Goal: Information Seeking & Learning: Learn about a topic

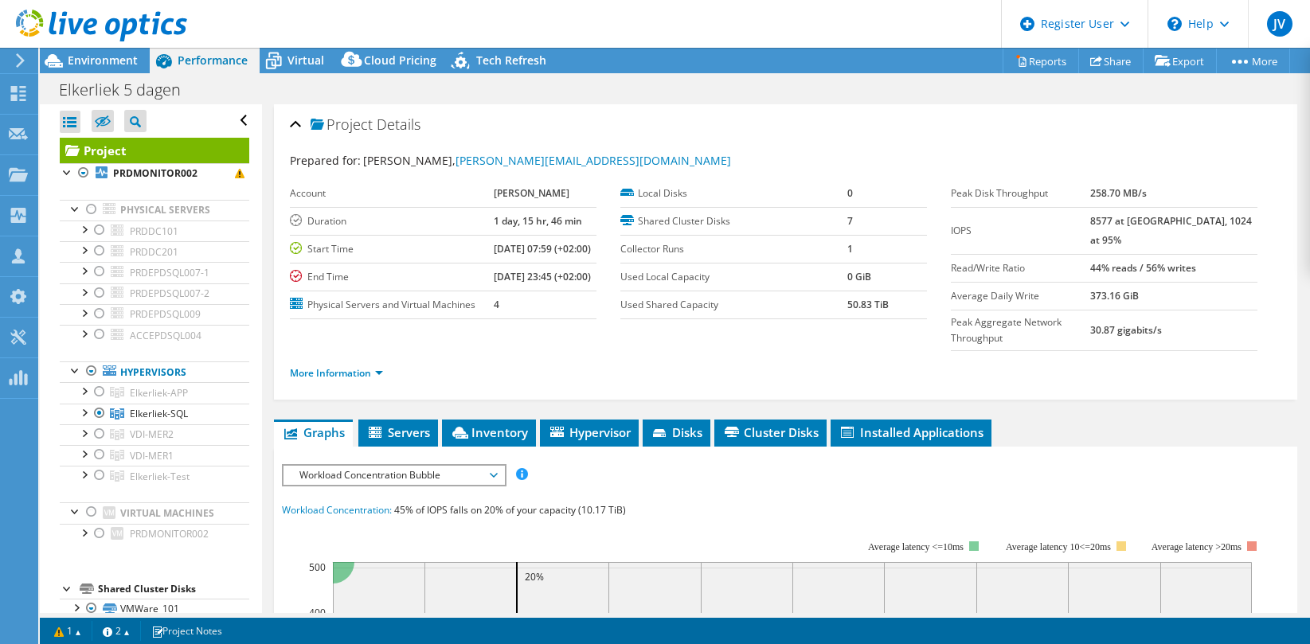
select select "USD"
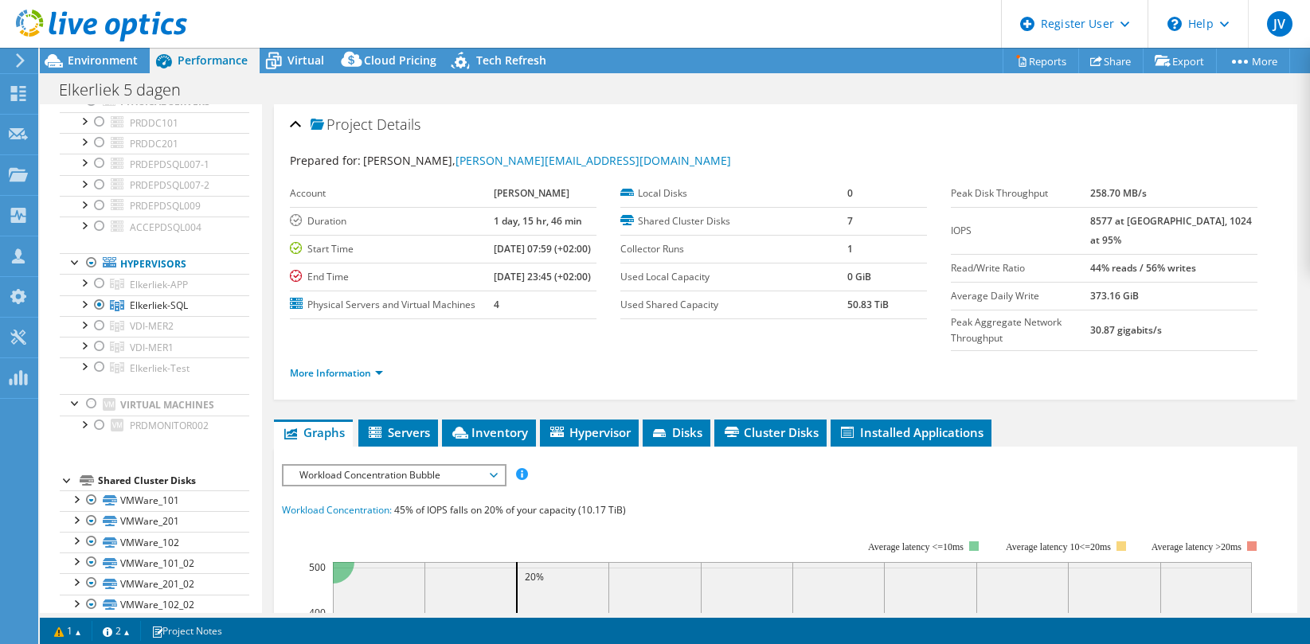
click at [1020, 381] on ul "More Information" at bounding box center [786, 372] width 992 height 22
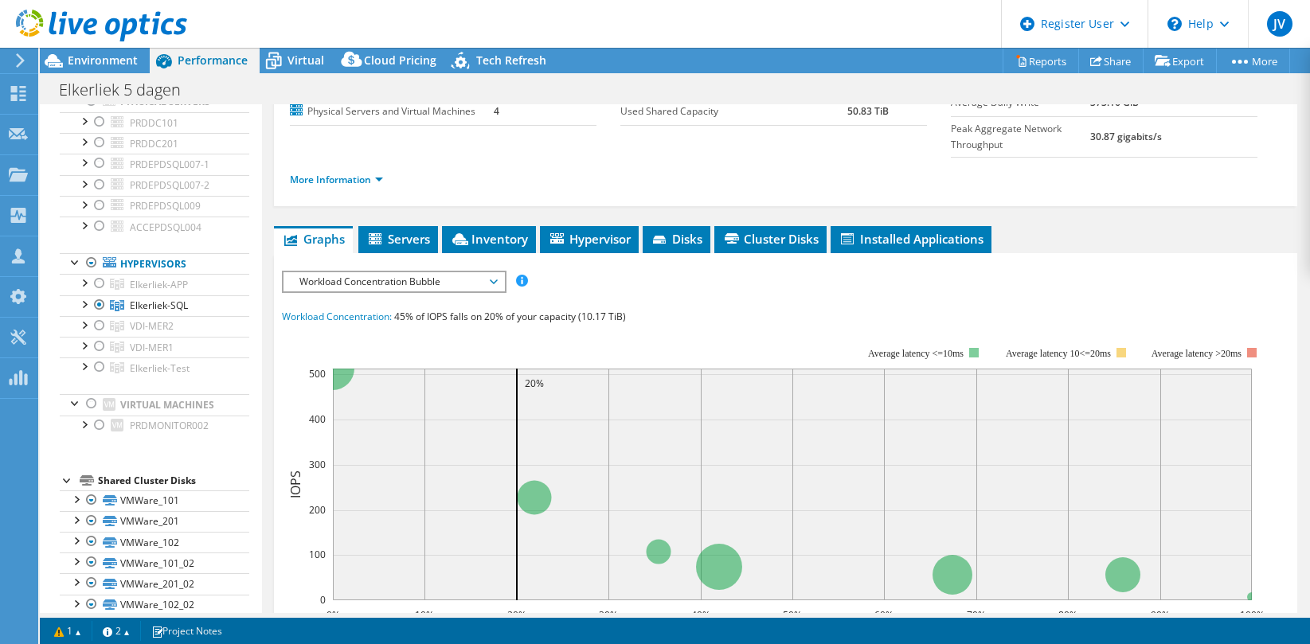
click at [378, 292] on span "Workload Concentration Bubble" at bounding box center [394, 281] width 205 height 19
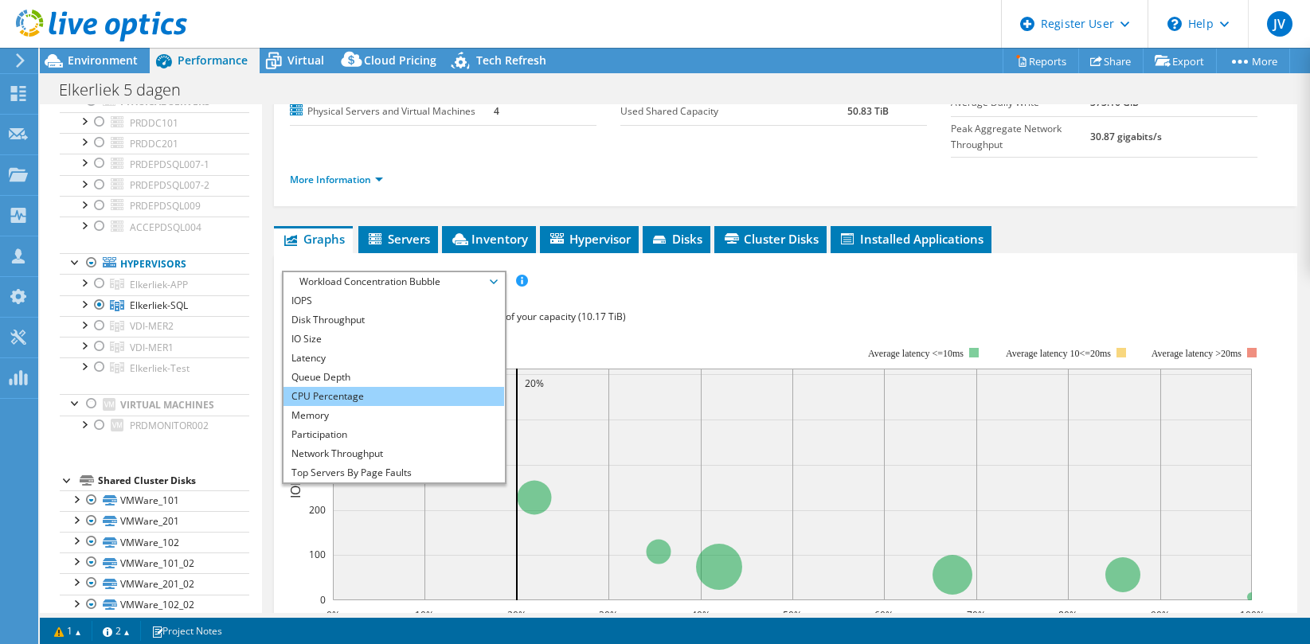
click at [357, 406] on li "CPU Percentage" at bounding box center [394, 396] width 221 height 19
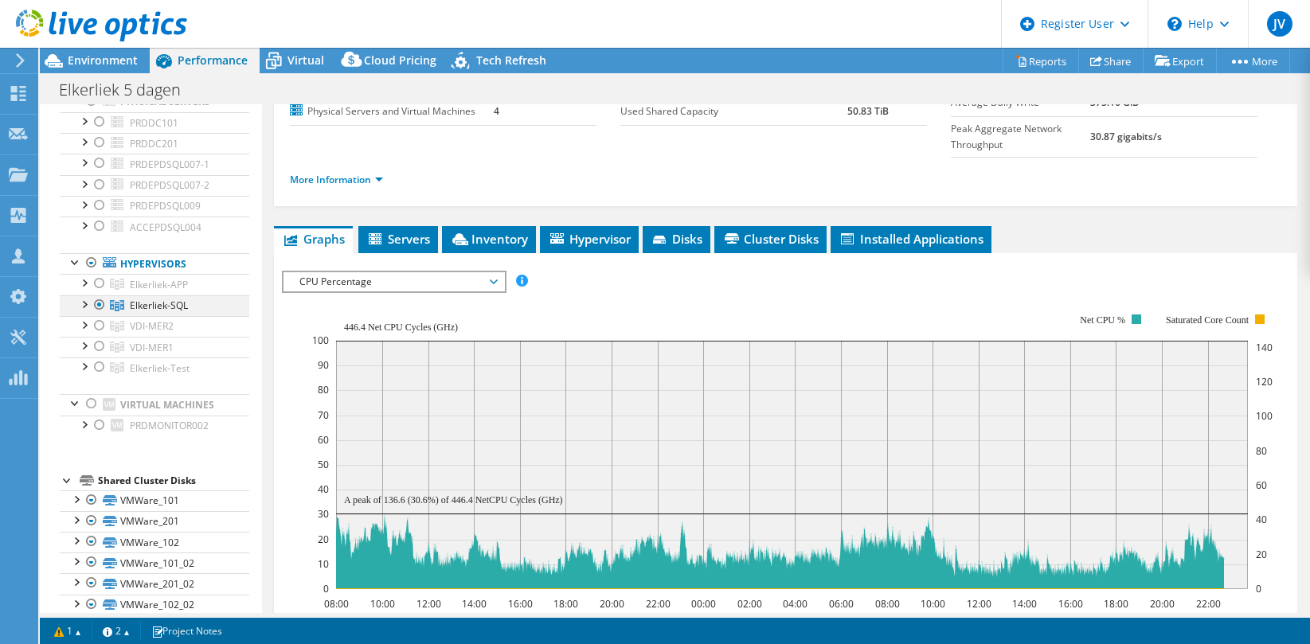
click at [85, 302] on div at bounding box center [84, 304] width 16 height 16
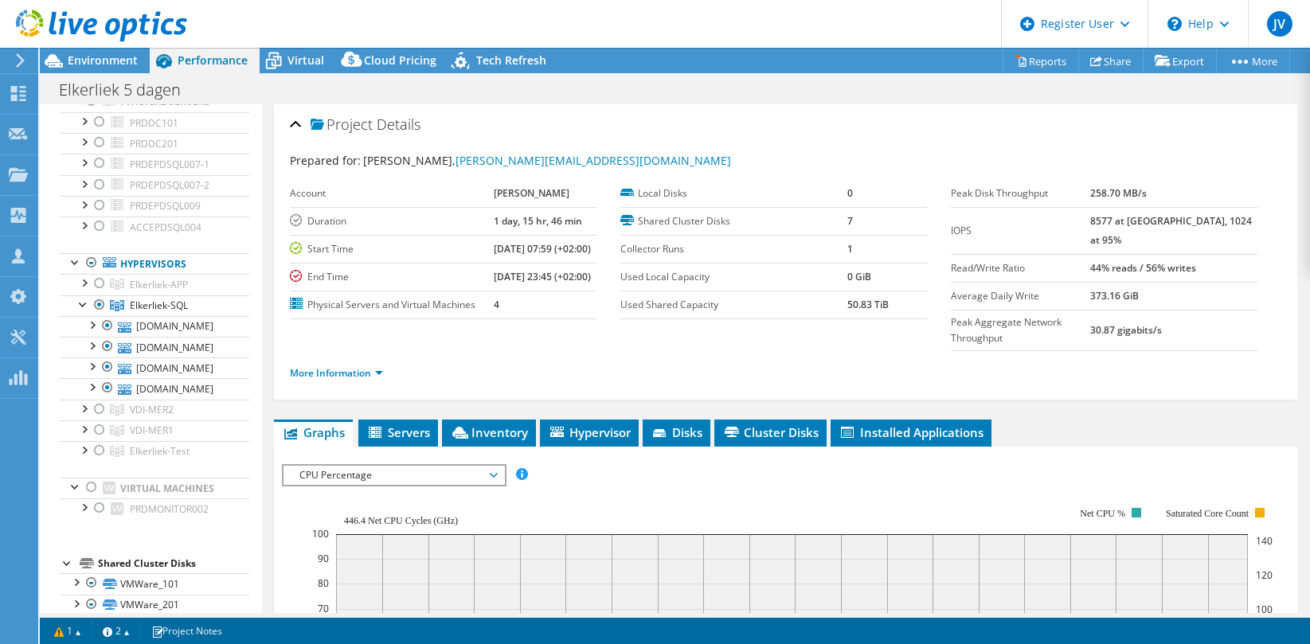
scroll to position [1, 0]
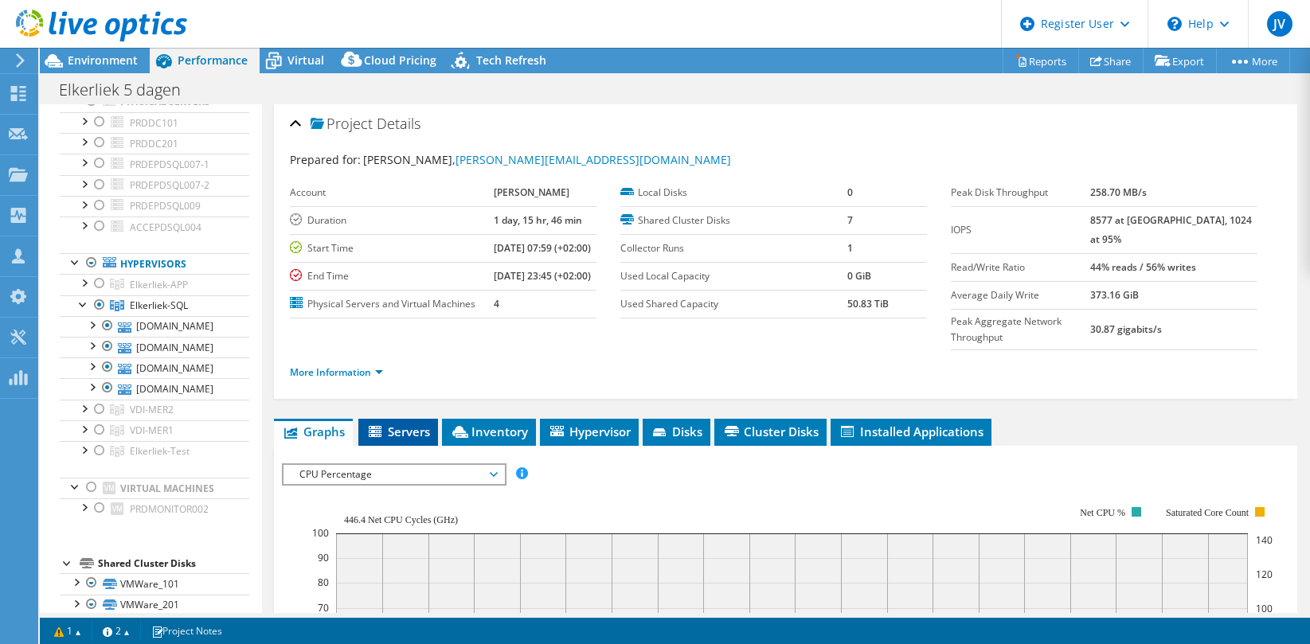
click at [394, 440] on span "Servers" at bounding box center [398, 432] width 64 height 16
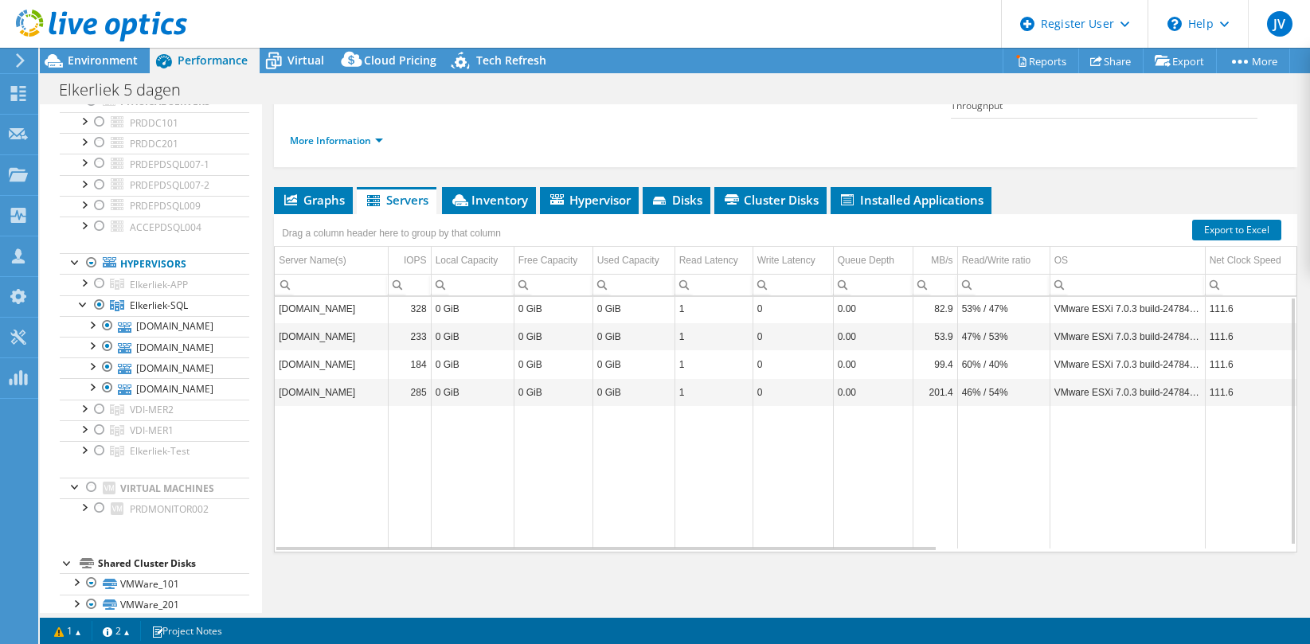
scroll to position [0, 0]
click at [565, 208] on span "Hypervisor" at bounding box center [589, 200] width 83 height 16
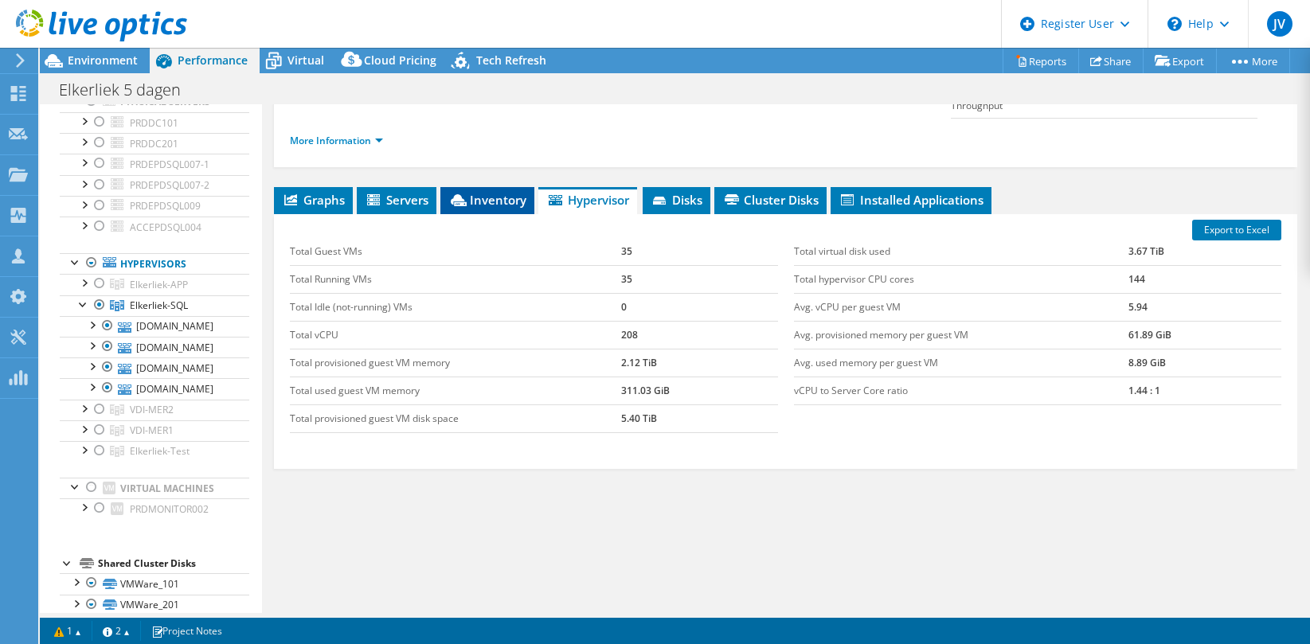
click at [511, 208] on li "Inventory" at bounding box center [488, 200] width 94 height 27
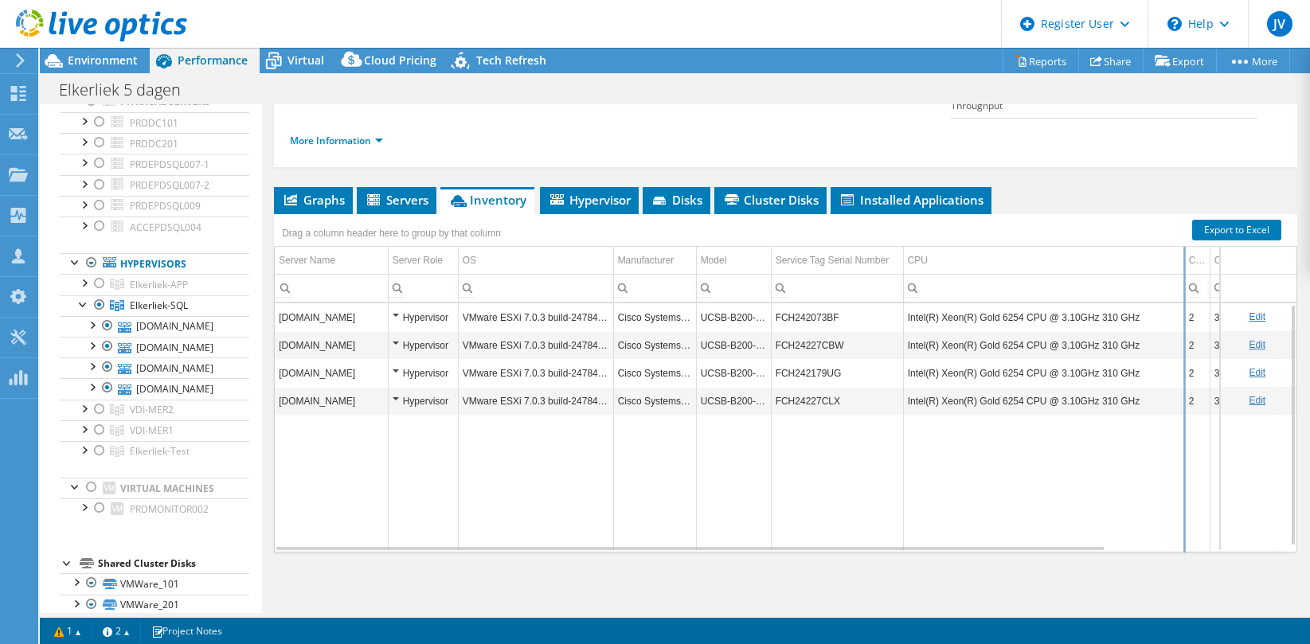
drag, startPoint x: 1134, startPoint y: 278, endPoint x: 1188, endPoint y: 280, distance: 54.2
click at [1188, 280] on div "Drag a column header here to group by that column Server Name Server Role OS Ma…" at bounding box center [786, 383] width 1024 height 339
drag, startPoint x: 1188, startPoint y: 280, endPoint x: 1143, endPoint y: 284, distance: 44.8
click at [1143, 284] on div "Drag a column header here to group by that column Server Name Server Role OS Ma…" at bounding box center [786, 383] width 1024 height 339
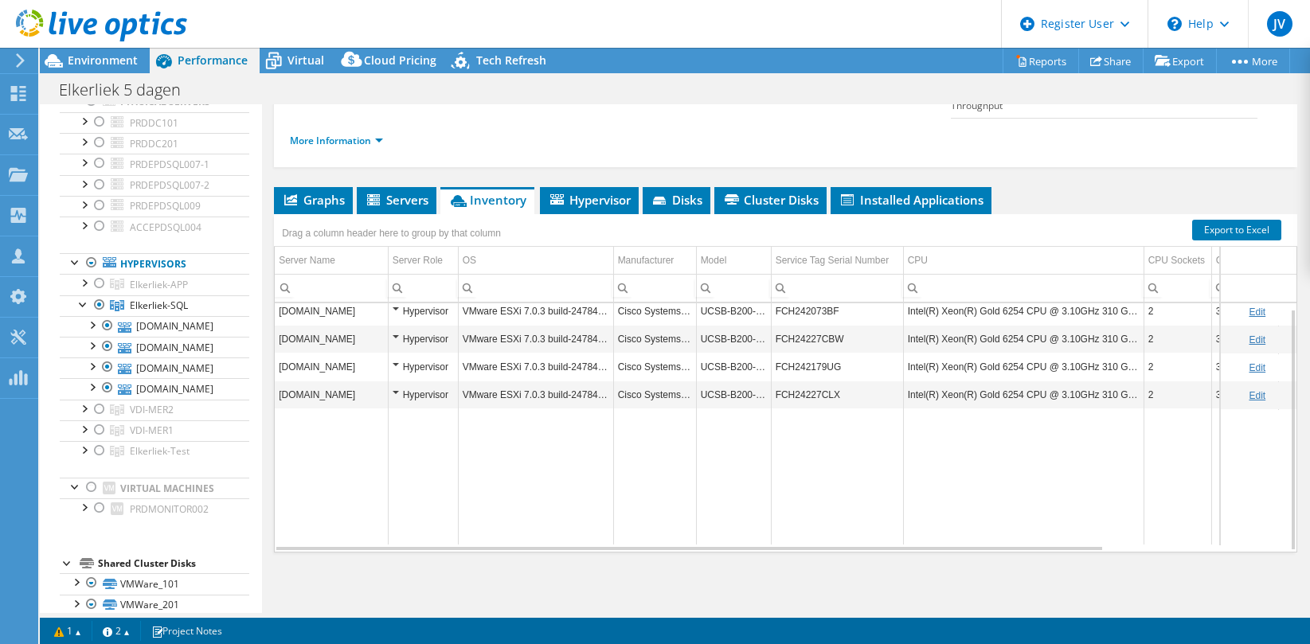
scroll to position [6, 0]
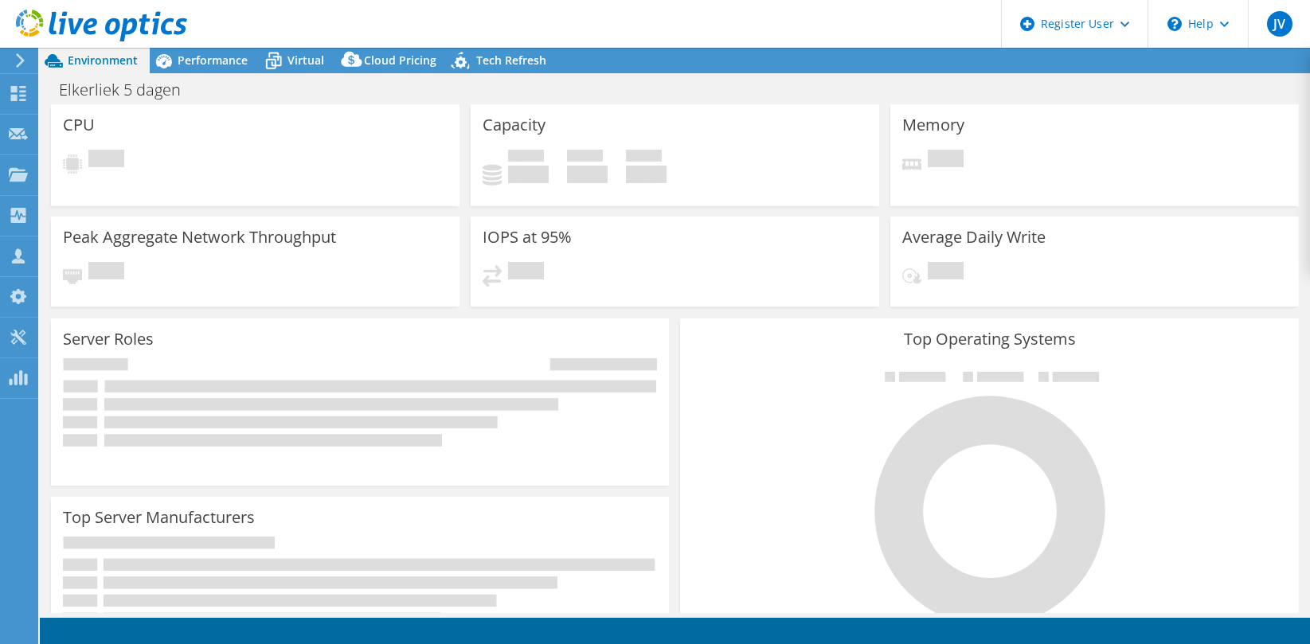
select select "EUFrankfurt"
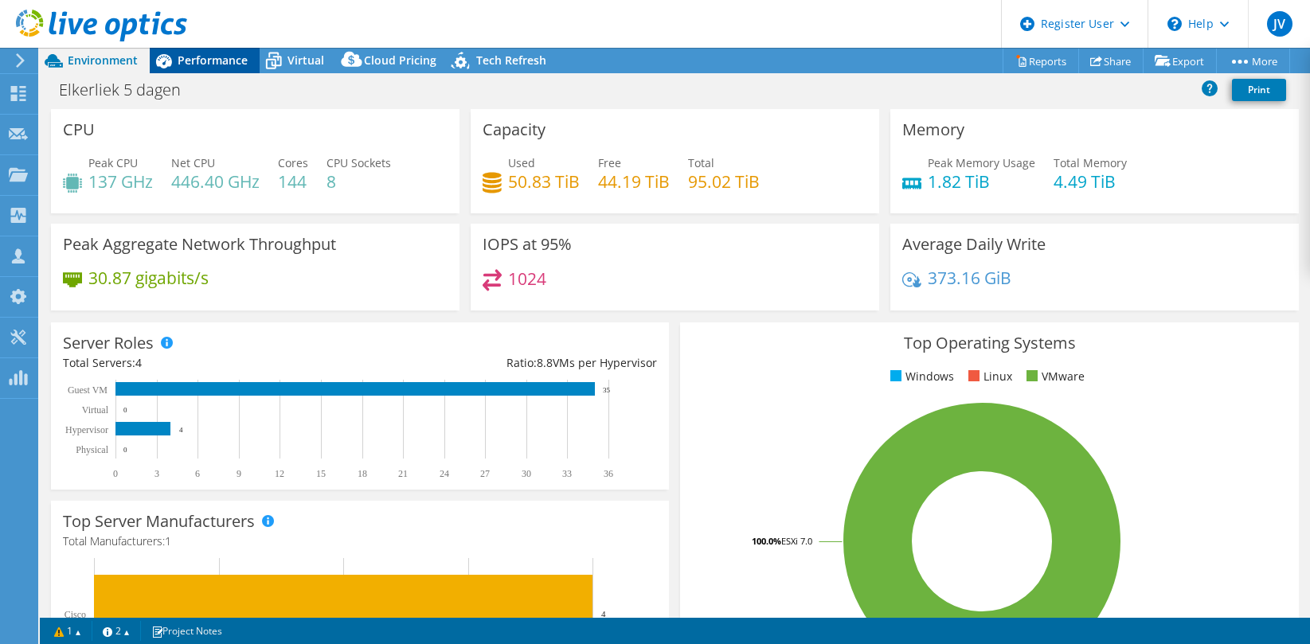
click at [196, 62] on span "Performance" at bounding box center [213, 60] width 70 height 15
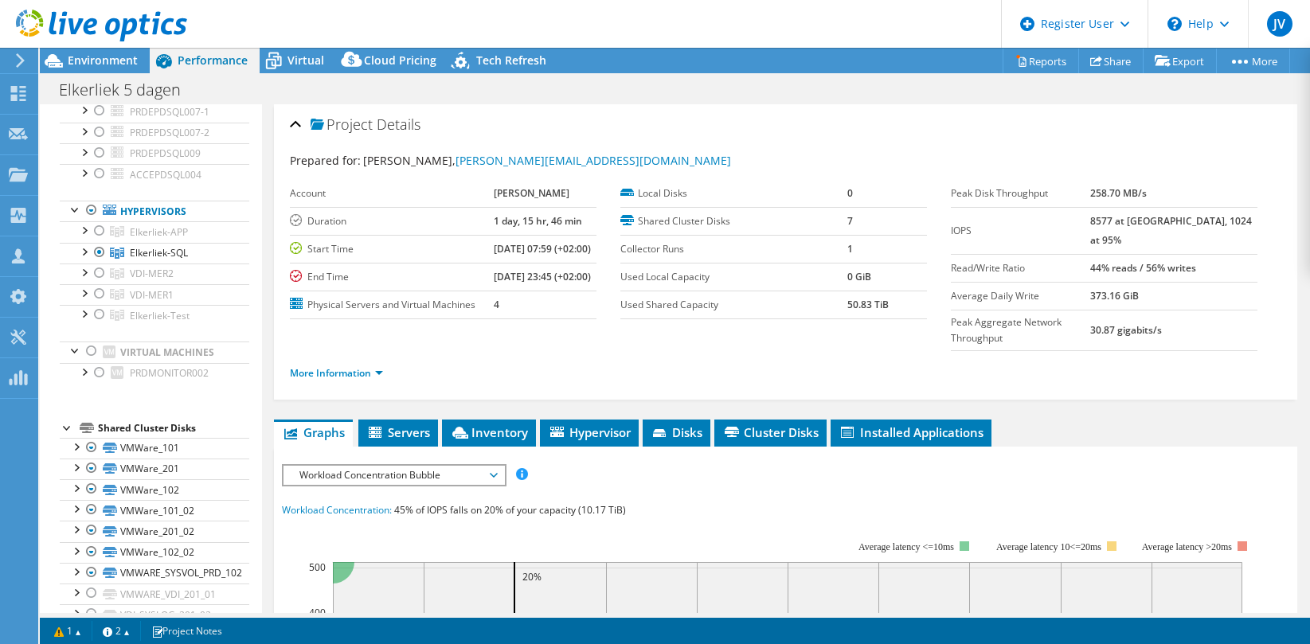
scroll to position [162, 0]
click at [96, 229] on div at bounding box center [100, 230] width 16 height 19
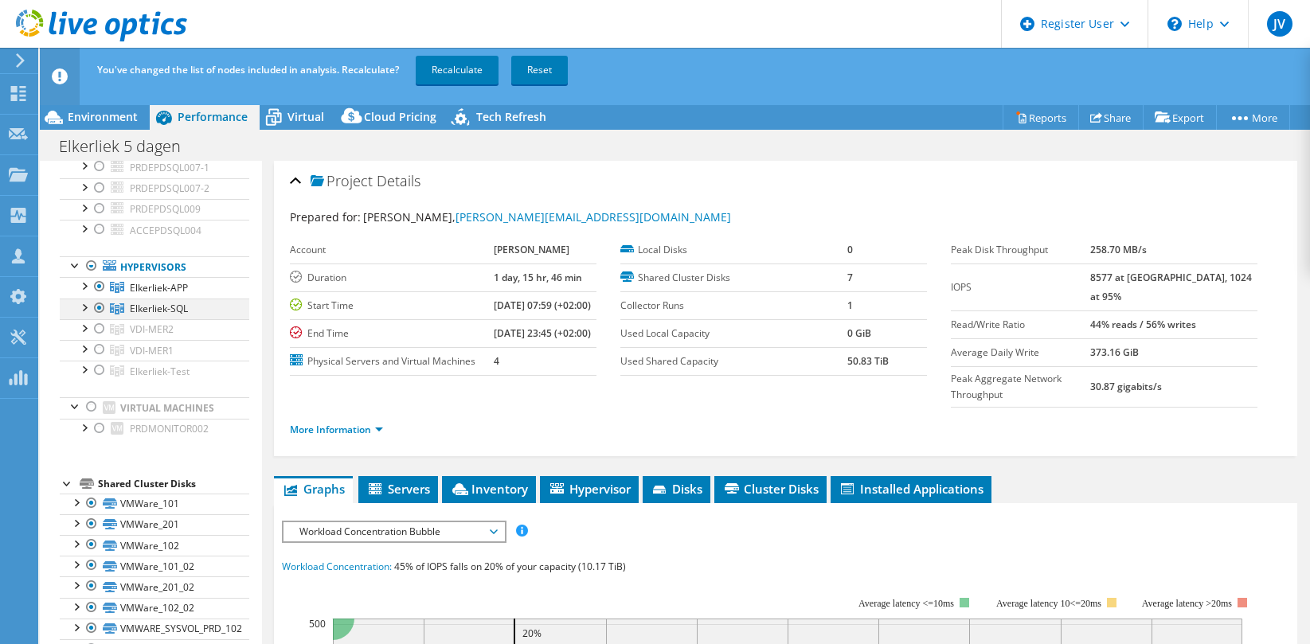
click at [91, 307] on div at bounding box center [84, 307] width 16 height 16
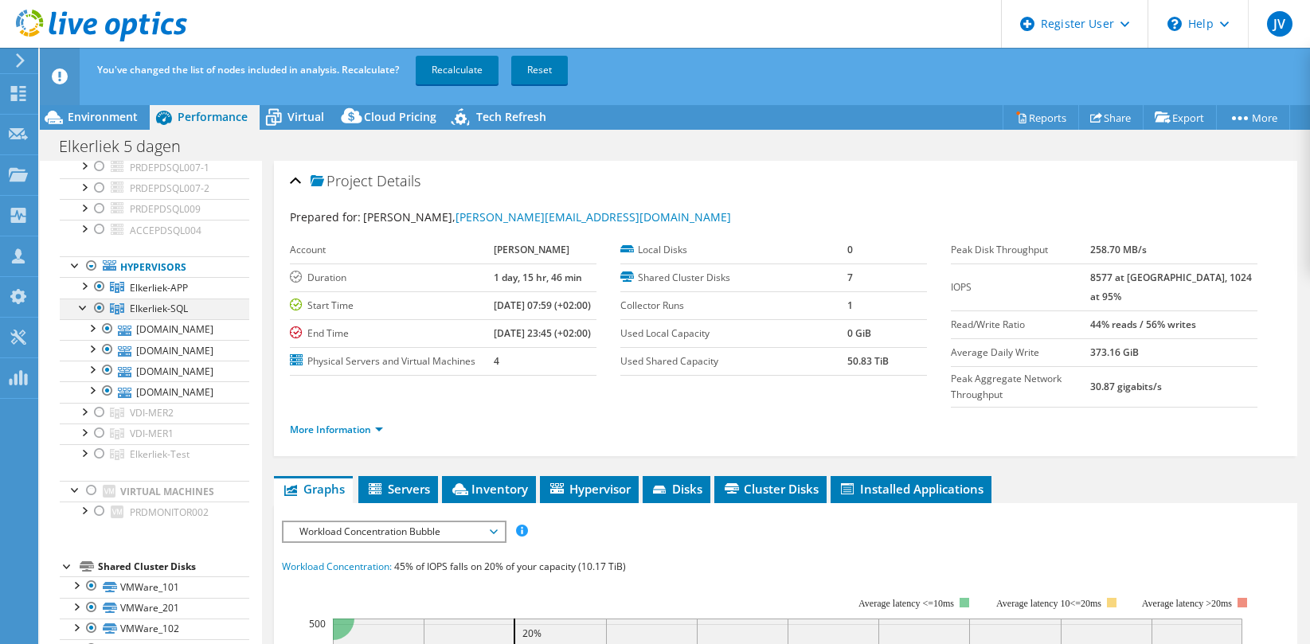
click at [102, 306] on div at bounding box center [100, 308] width 16 height 19
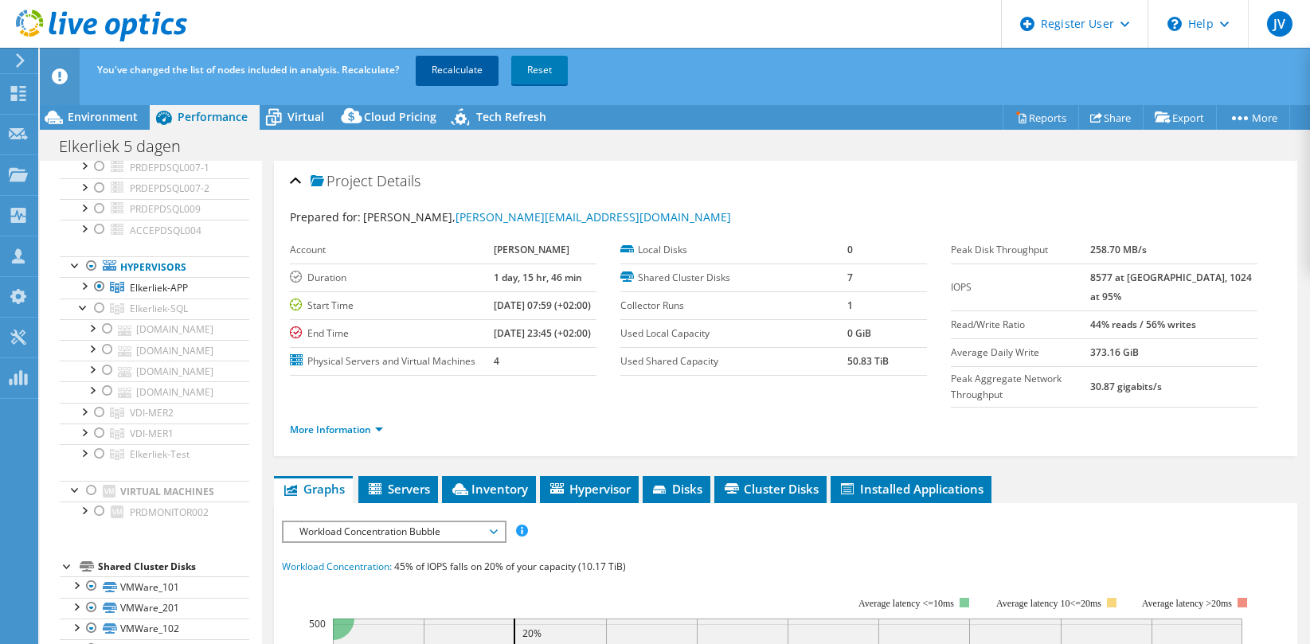
click at [478, 74] on link "Recalculate" at bounding box center [457, 70] width 83 height 29
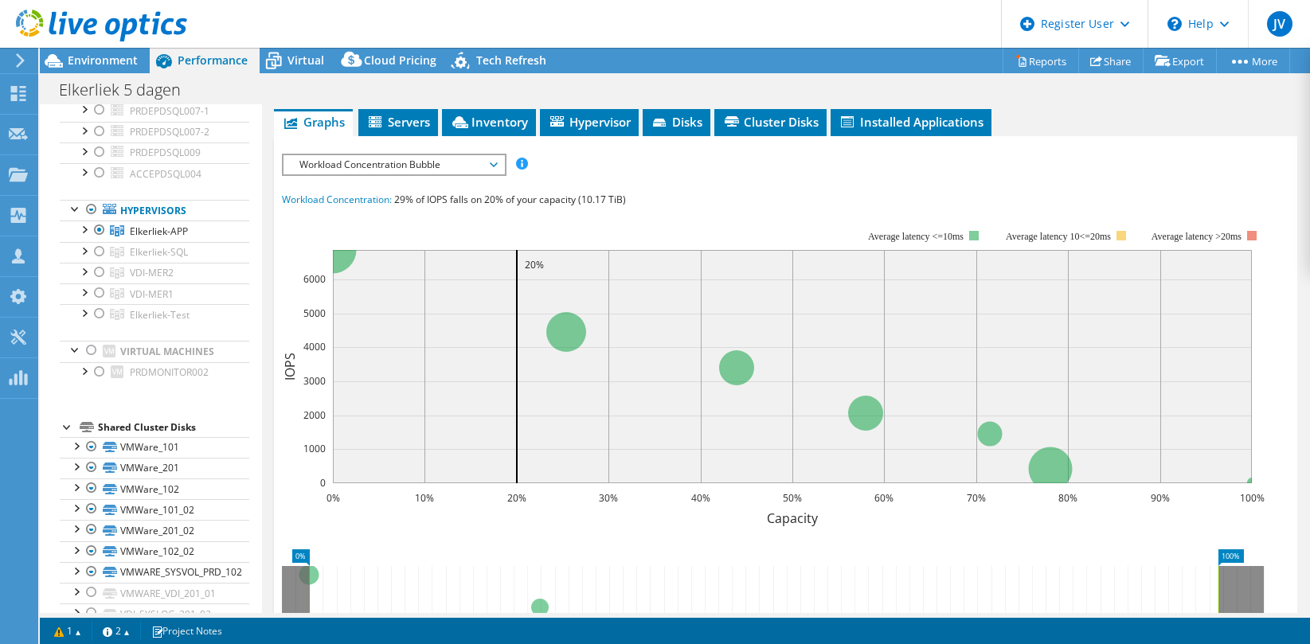
scroll to position [311, 0]
click at [374, 174] on span "Workload Concentration Bubble" at bounding box center [394, 164] width 205 height 19
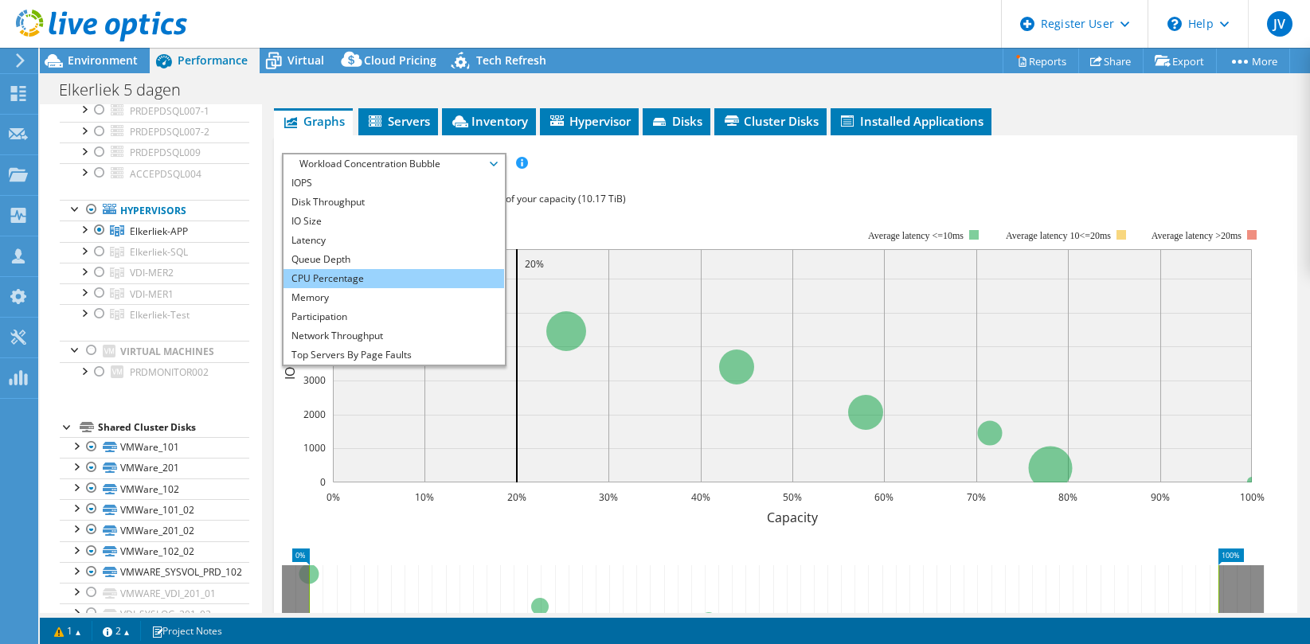
click at [366, 288] on li "CPU Percentage" at bounding box center [394, 278] width 221 height 19
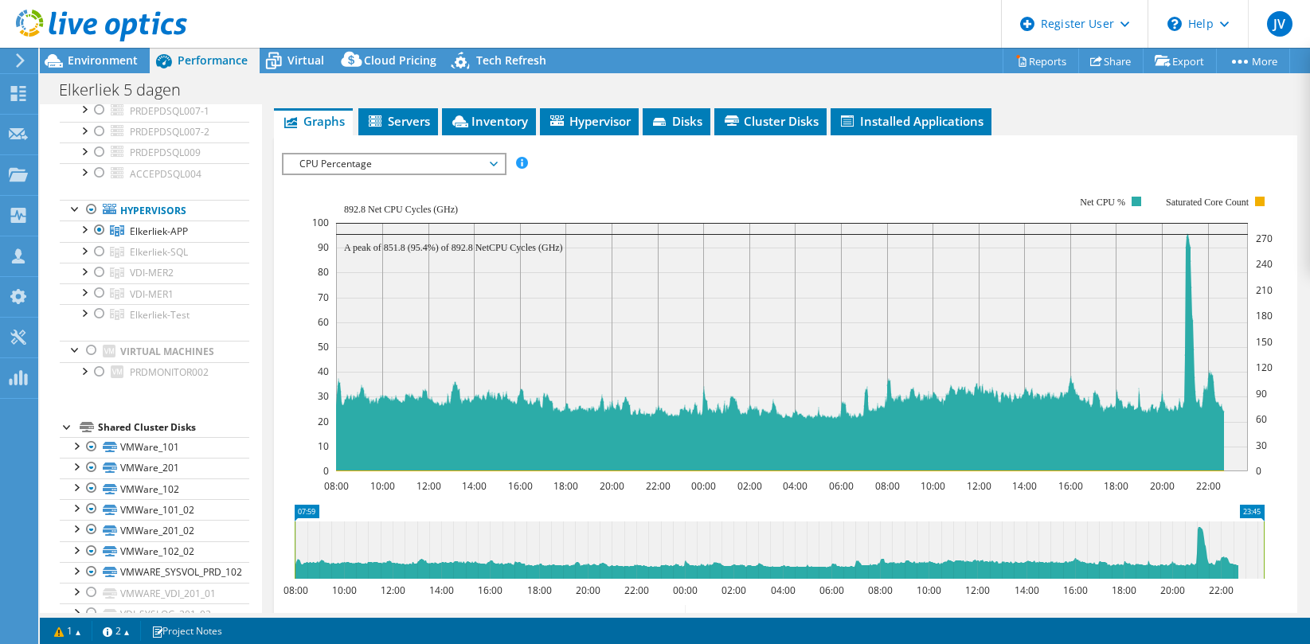
click at [378, 174] on span "CPU Percentage" at bounding box center [394, 164] width 205 height 19
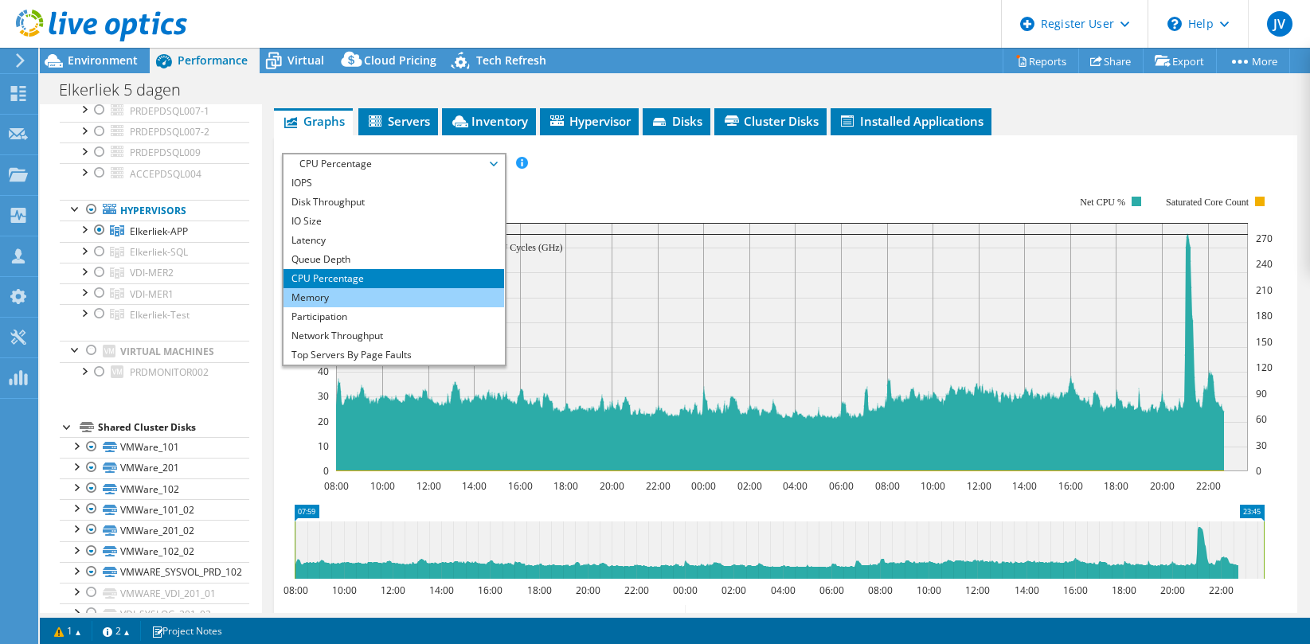
click at [359, 307] on li "Memory" at bounding box center [394, 297] width 221 height 19
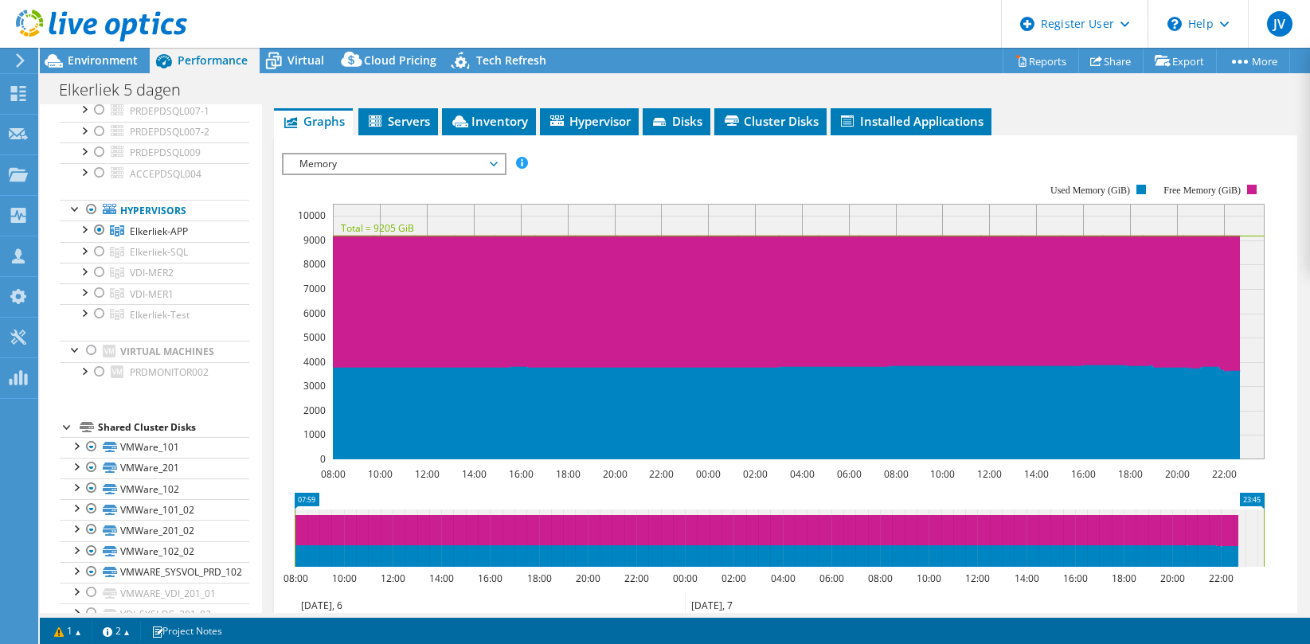
click at [325, 174] on span "Memory" at bounding box center [394, 164] width 205 height 19
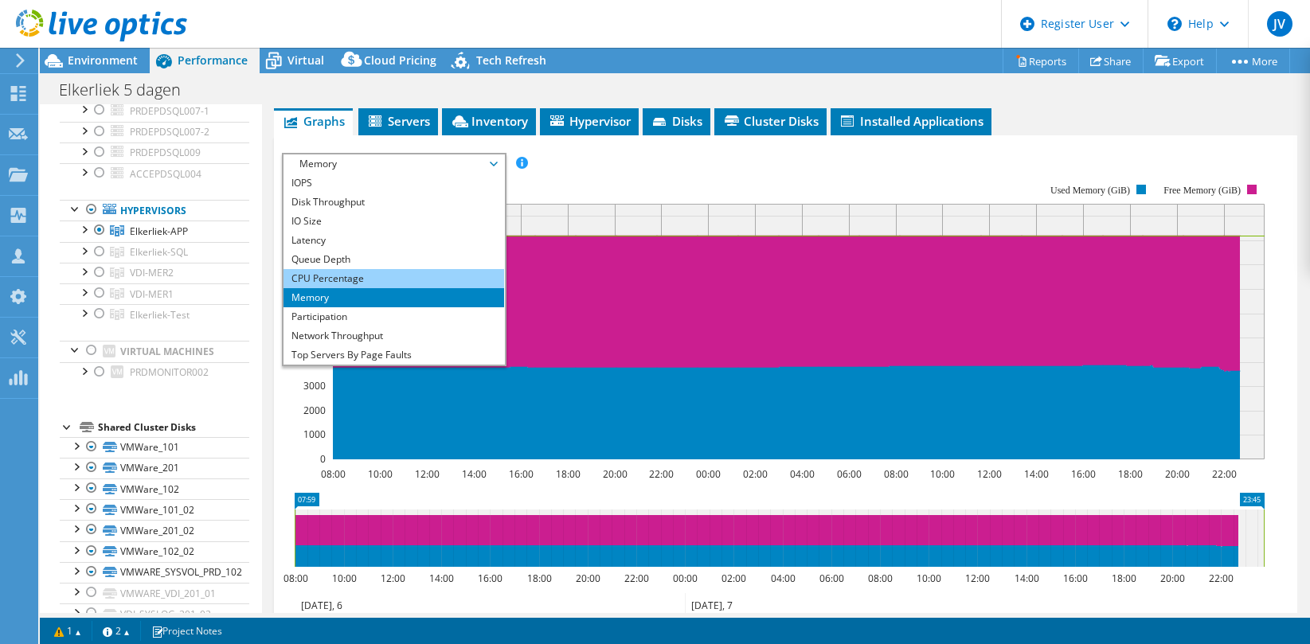
click at [343, 288] on li "CPU Percentage" at bounding box center [394, 278] width 221 height 19
